Goal: Task Accomplishment & Management: Use online tool/utility

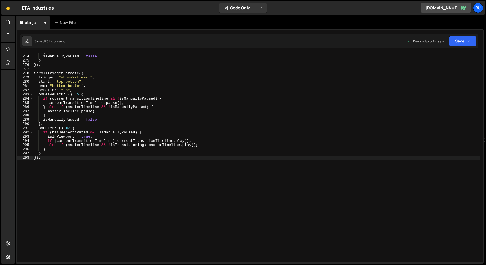
scroll to position [1152, 0]
click at [464, 42] on button "Save" at bounding box center [462, 41] width 27 height 10
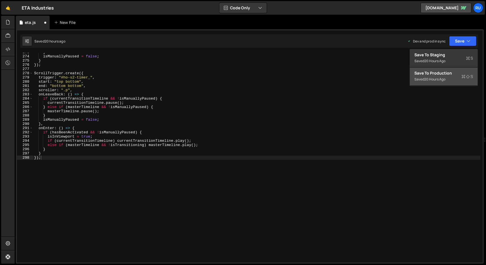
click at [453, 75] on div "Save to Production S" at bounding box center [443, 73] width 59 height 6
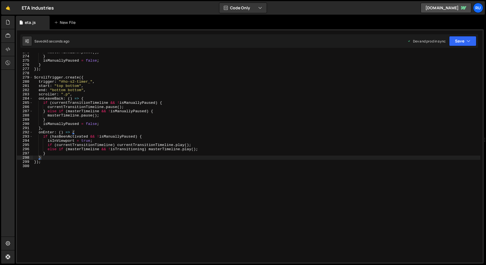
type textarea "onLeaveBack: () => {"
click at [134, 100] on div "masterTimeline . pause ( ) ; } isManuallyPaused = false ; } }) ; ScrollTrigger …" at bounding box center [256, 159] width 447 height 218
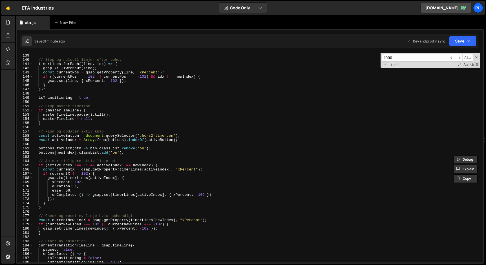
scroll to position [582, 0]
type input "1000"
click at [77, 187] on div "} // Stop og nulstil linjer efter behov timerLines . forEach (( line , idx ) =>…" at bounding box center [256, 158] width 447 height 218
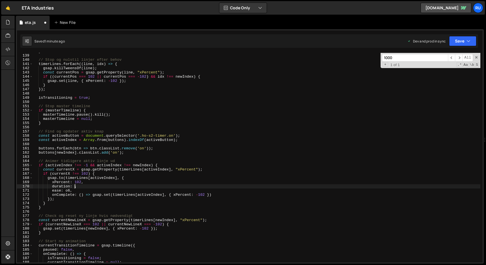
scroll to position [0, 3]
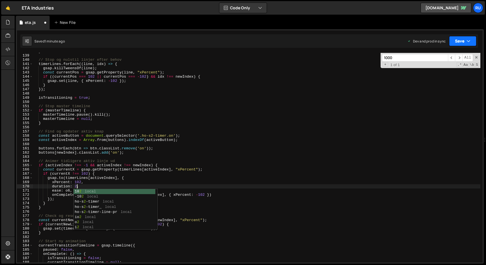
click at [466, 44] on icon "button" at bounding box center [468, 41] width 4 height 6
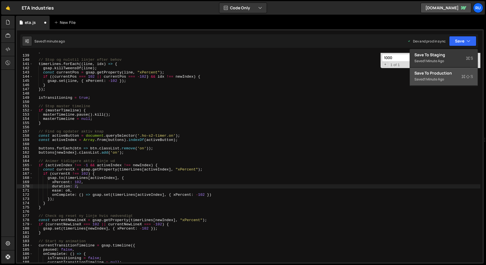
click at [455, 75] on div "Save to Production S" at bounding box center [443, 73] width 59 height 6
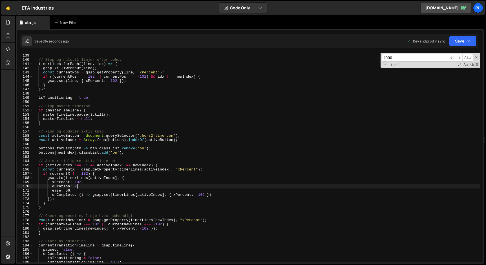
click at [77, 188] on div "} // Stop og nulstil linjer efter behov timerLines . forEach (( line , idx ) =>…" at bounding box center [256, 158] width 447 height 218
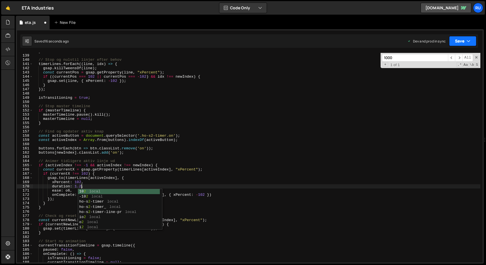
click at [453, 44] on button "Save" at bounding box center [462, 41] width 27 height 10
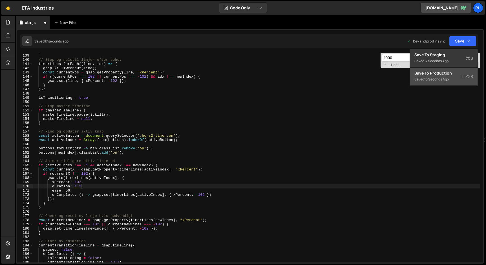
click at [450, 80] on div "Saved 15 seconds ago" at bounding box center [443, 79] width 59 height 7
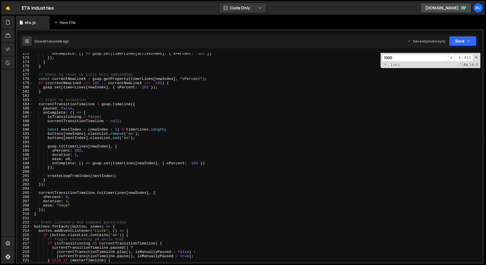
scroll to position [724, 0]
click at [408, 56] on input "1000" at bounding box center [415, 58] width 66 height 8
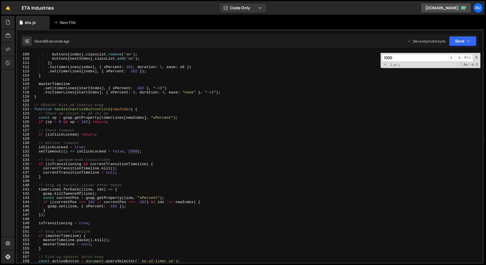
scroll to position [427, 0]
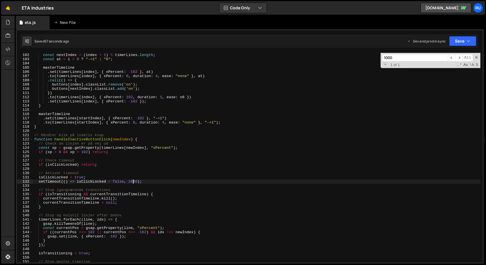
click at [132, 181] on div "const index = ( startIndex + i ) % timerLines . length ; const nextIndex = ( in…" at bounding box center [256, 158] width 447 height 218
type textarea "setTimeout(() => isClickLocked = false, 600);"
click at [463, 37] on button "Save" at bounding box center [462, 41] width 27 height 10
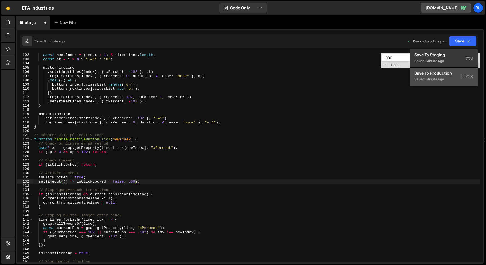
click at [453, 70] on button "Save to Production S Saved 1 minute ago" at bounding box center [444, 77] width 68 height 18
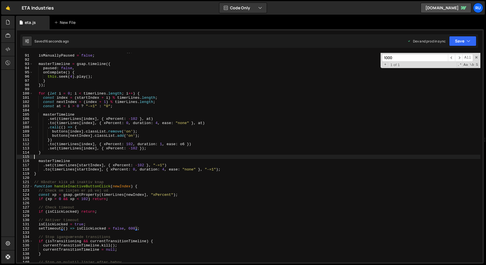
scroll to position [0, 0]
click at [132, 157] on div "if ( masterTimeline ) masterTimeline . kill ( ) ; isManuallyPaused = false ; ma…" at bounding box center [256, 158] width 447 height 218
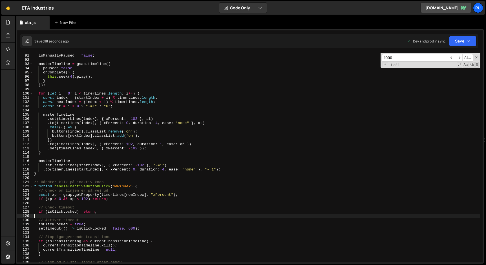
click at [159, 215] on div "if ( masterTimeline ) masterTimeline . kill ( ) ; isManuallyPaused = false ; ma…" at bounding box center [256, 158] width 447 height 218
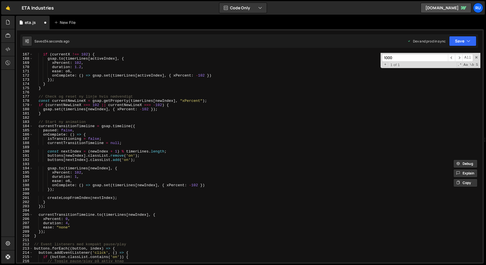
scroll to position [734, 0]
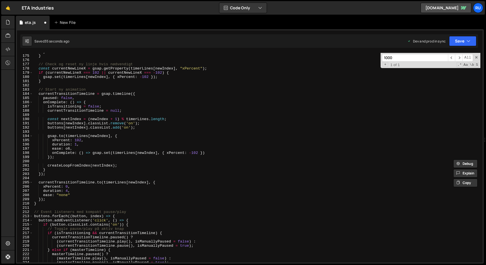
click at [158, 225] on div "} } // Check og reset ny linje hvis nødvendigt const currentNewLineX = gsap . g…" at bounding box center [256, 159] width 447 height 218
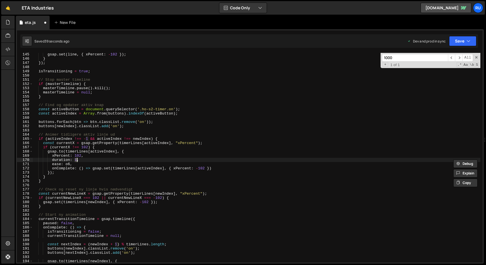
scroll to position [1152, 0]
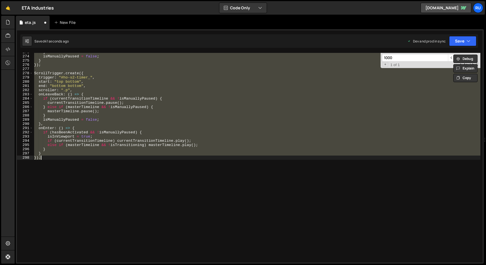
type textarea "});"
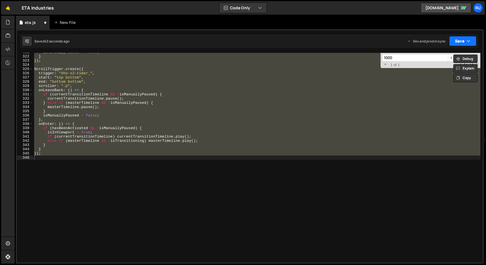
click at [462, 41] on button "Save" at bounding box center [462, 41] width 27 height 10
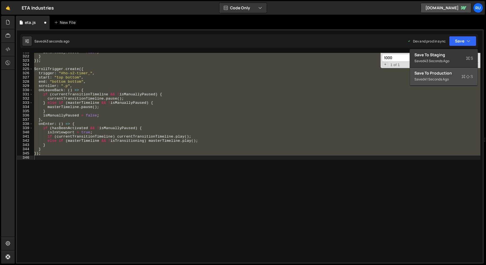
click at [455, 73] on div "Save to Production S" at bounding box center [443, 73] width 59 height 6
